Goal: Communication & Community: Participate in discussion

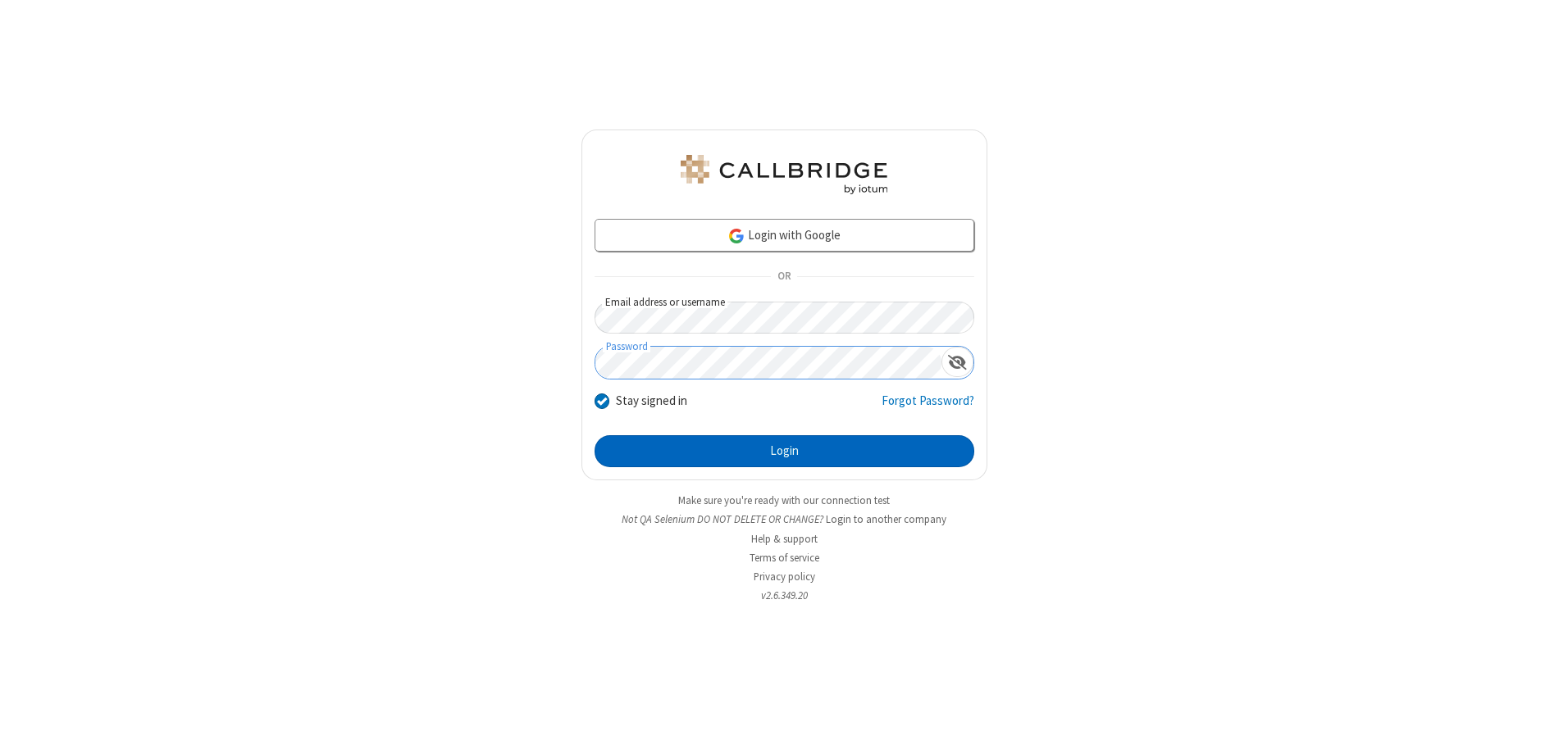
click at [784, 451] on button "Login" at bounding box center [784, 452] width 380 height 33
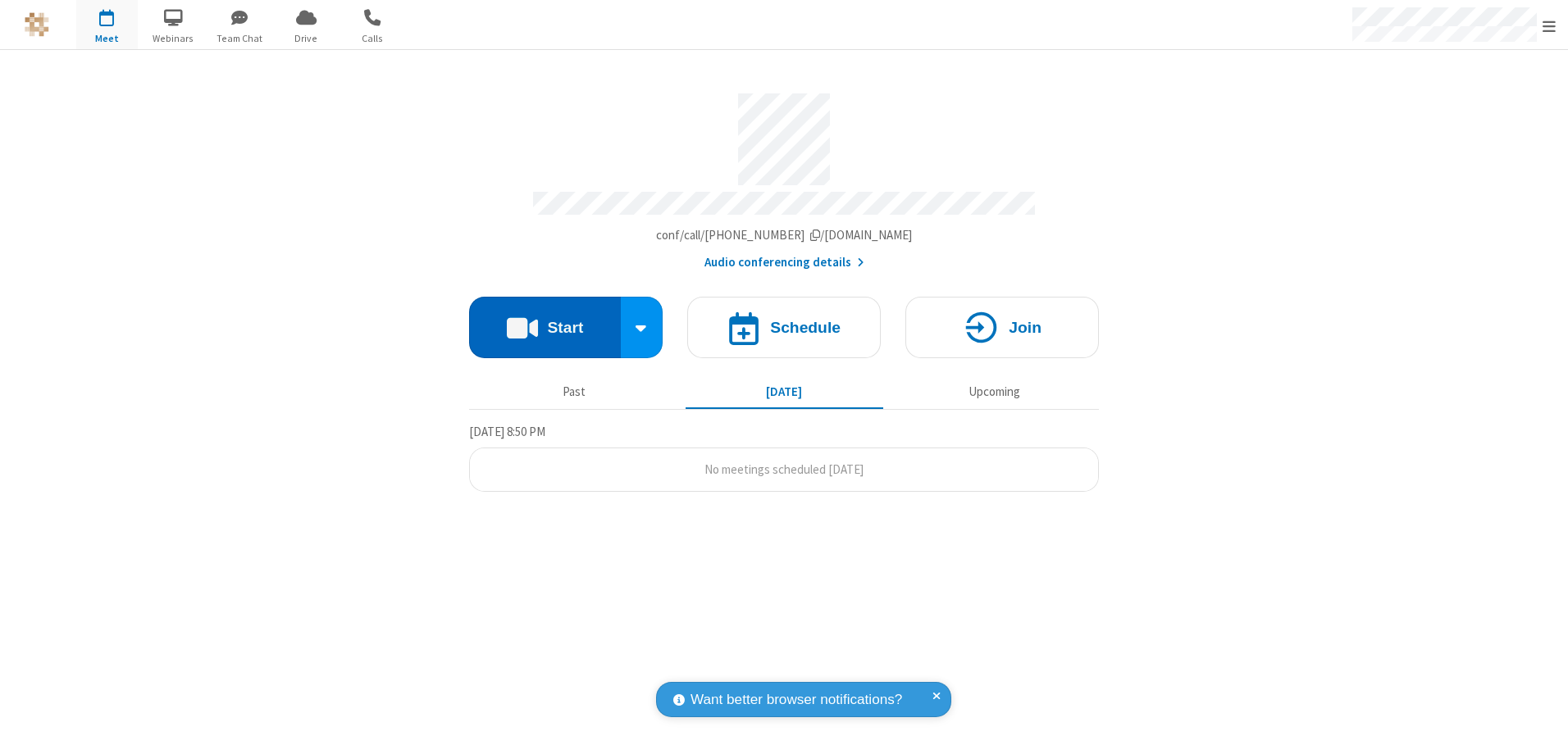
click at [545, 321] on button "Start" at bounding box center [545, 327] width 152 height 61
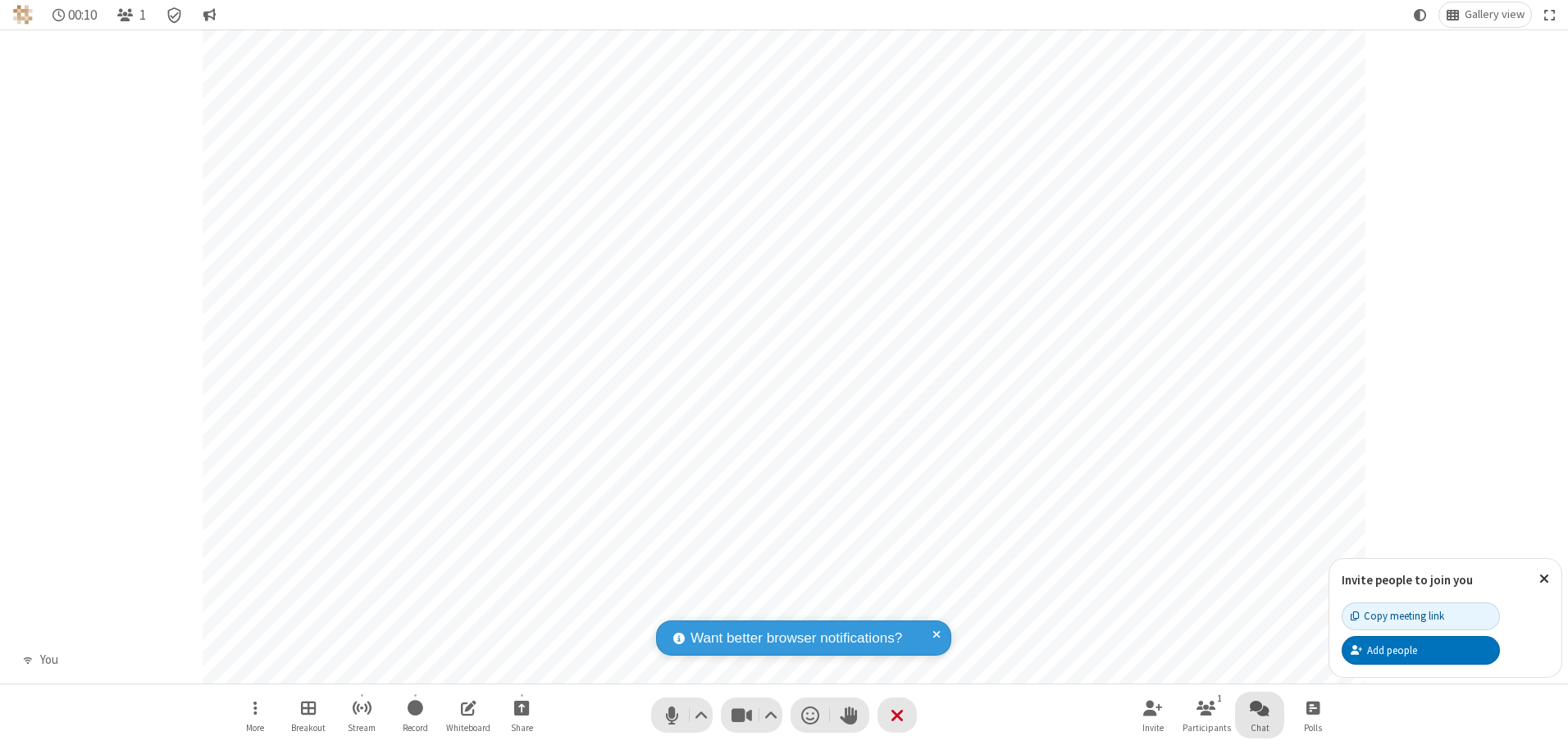
click at [1260, 707] on span "Open chat" at bounding box center [1260, 707] width 20 height 20
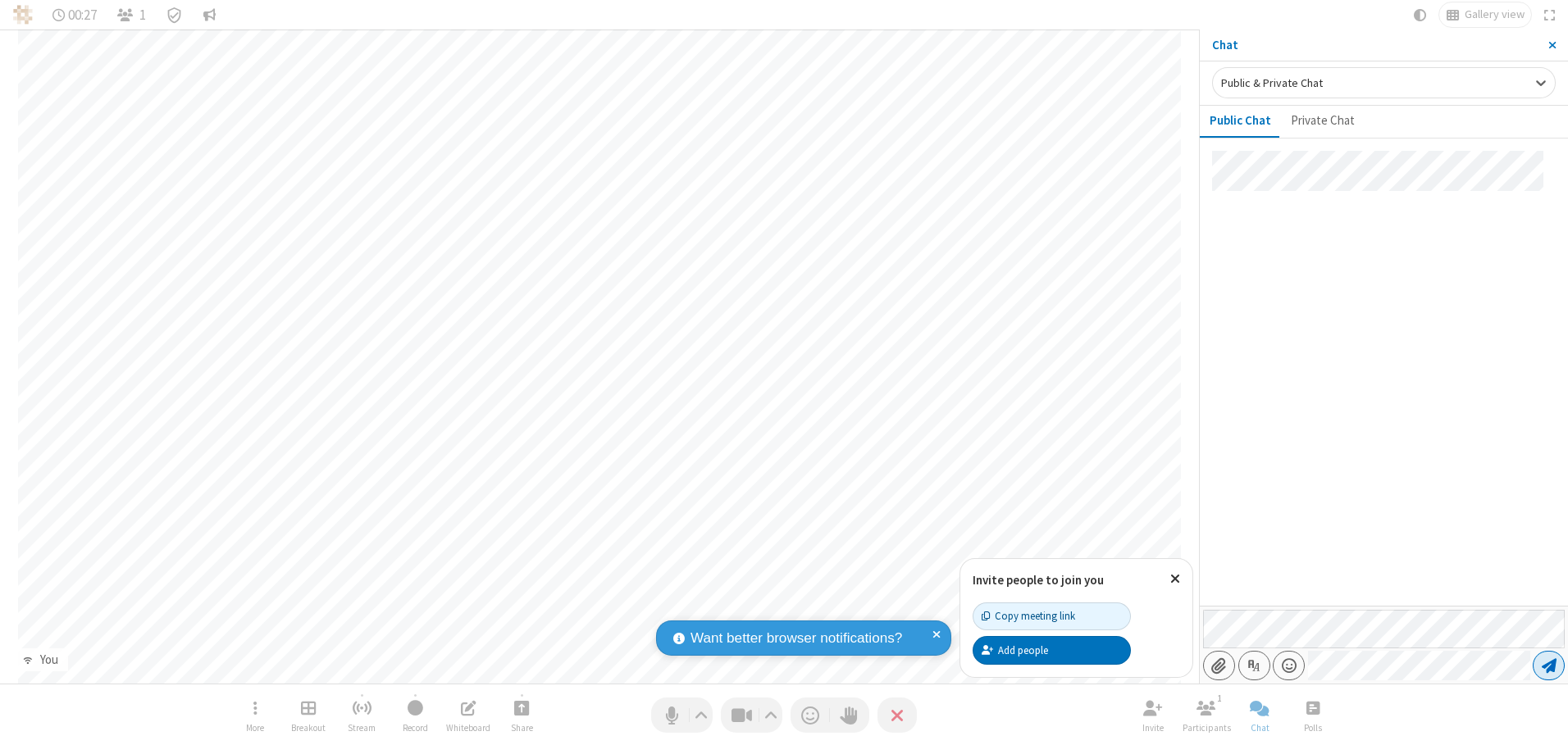
click at [1548, 666] on span "Send message" at bounding box center [1549, 666] width 15 height 16
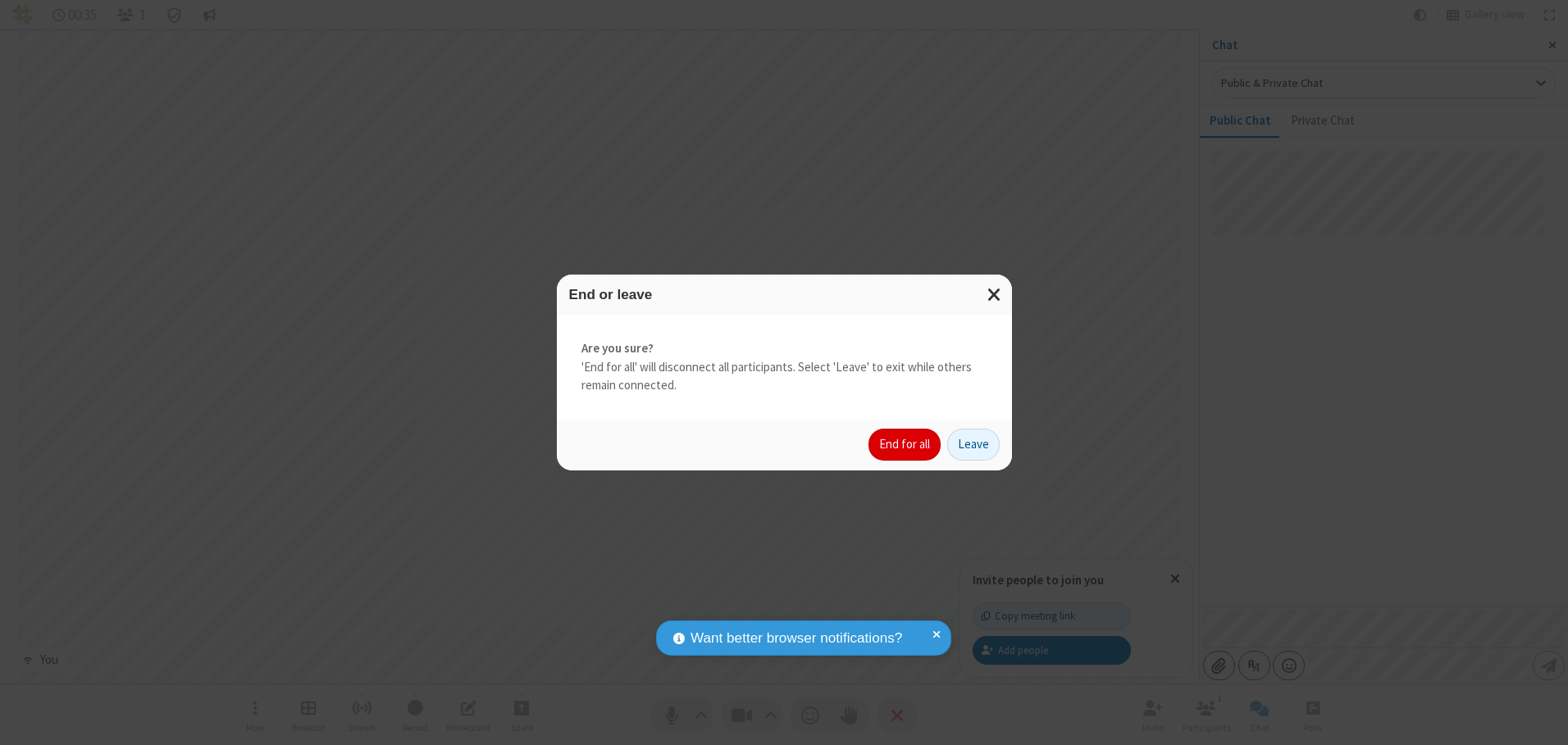
click at [905, 444] on button "End for all" at bounding box center [905, 445] width 72 height 33
